Goal: Task Accomplishment & Management: Manage account settings

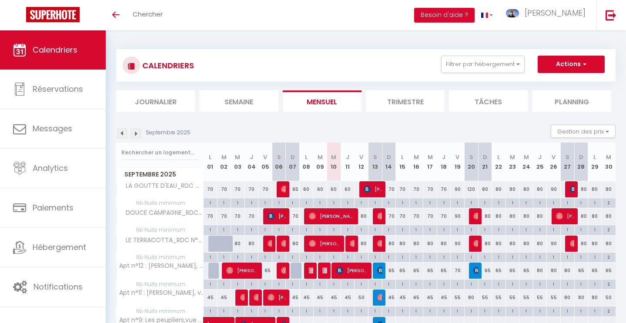
click at [155, 104] on li "Journalier" at bounding box center [155, 101] width 79 height 21
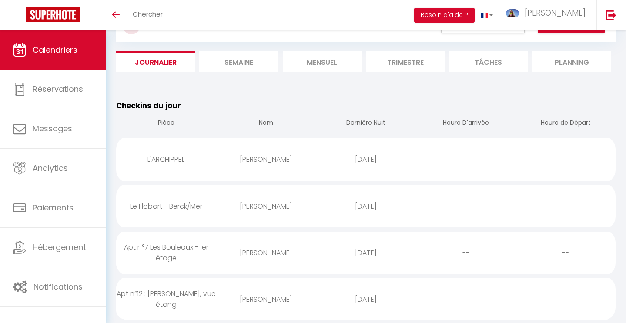
scroll to position [78, 0]
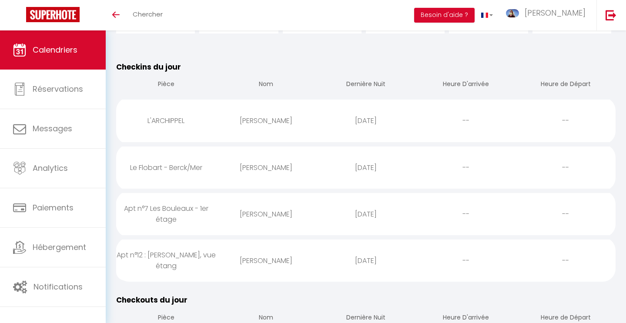
click at [281, 213] on div "[PERSON_NAME]" at bounding box center [266, 214] width 100 height 28
select select "0"
select select "1"
select select
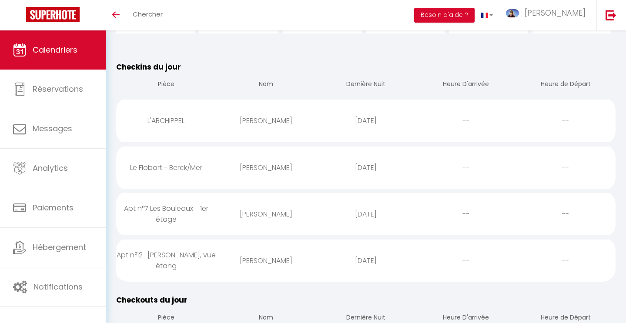
select select
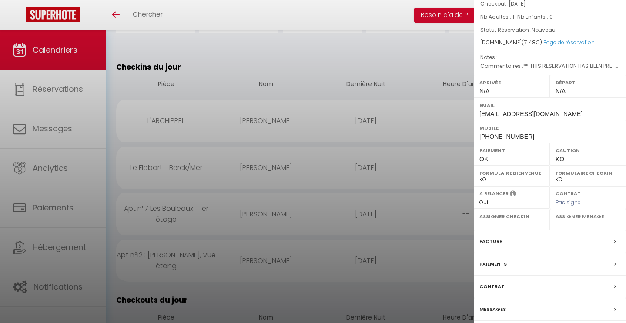
scroll to position [96, 0]
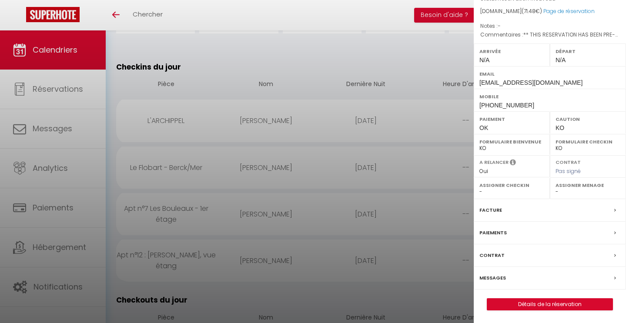
click at [503, 278] on label "Messages" at bounding box center [493, 278] width 27 height 9
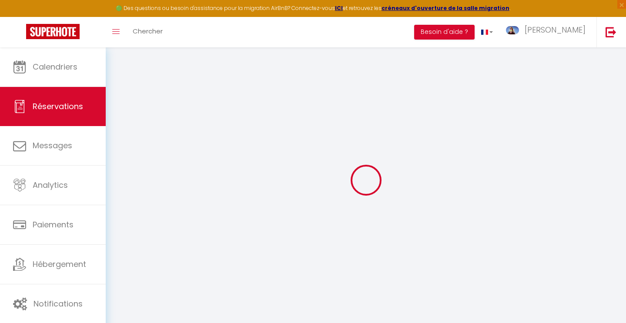
select select
checkbox input "false"
select select
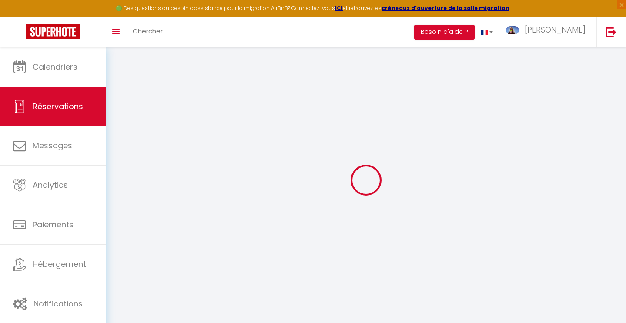
checkbox input "false"
type textarea "** THIS RESERVATION HAS BEEN PRE-PAID ** BOOKING NOTE : Payment charge is EUR 1…"
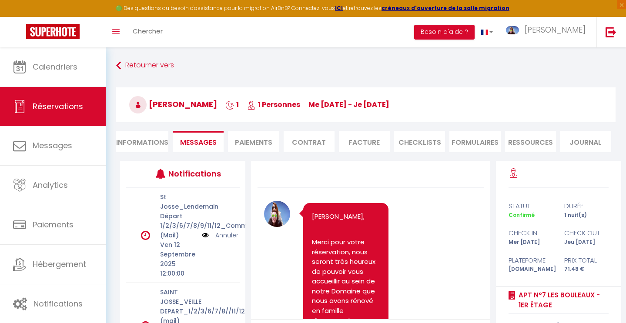
scroll to position [2800, 0]
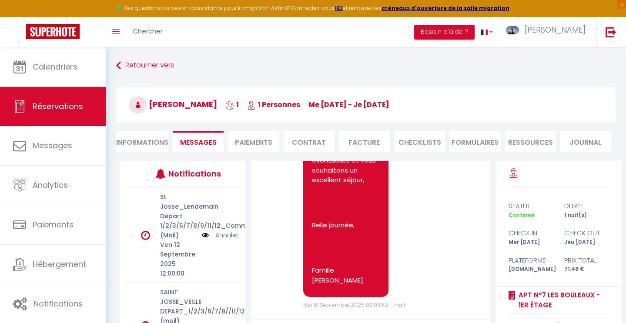
click at [161, 140] on li "Informations" at bounding box center [142, 141] width 52 height 21
select select
